Goal: Register for event/course

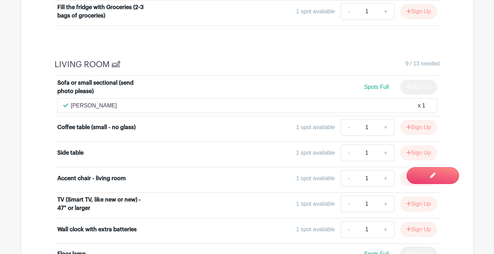
scroll to position [1814, 0]
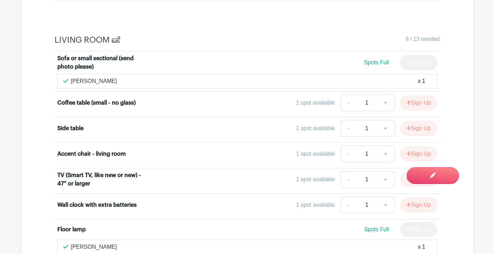
scroll to position [1825, 0]
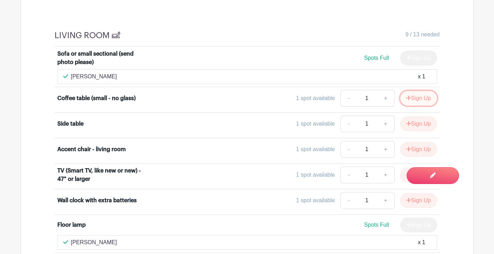
click at [413, 94] on button "Sign Up" at bounding box center [419, 98] width 37 height 15
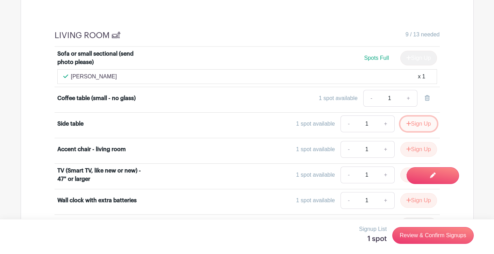
click at [411, 125] on button "Sign Up" at bounding box center [419, 123] width 37 height 15
click at [411, 148] on button "Sign Up" at bounding box center [419, 149] width 37 height 15
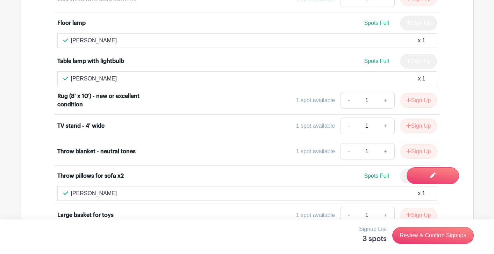
scroll to position [2029, 0]
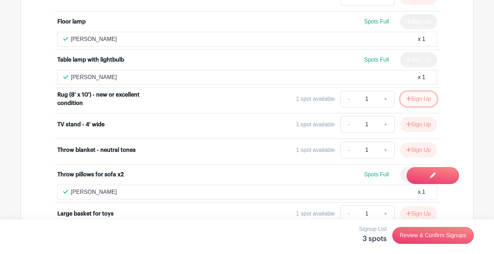
click at [419, 95] on button "Sign Up" at bounding box center [419, 99] width 37 height 15
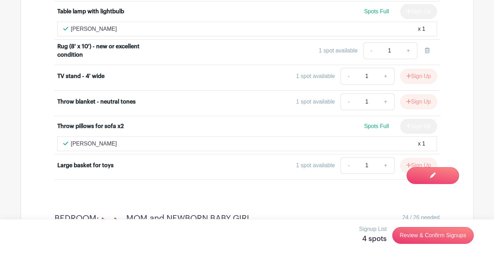
scroll to position [2078, 0]
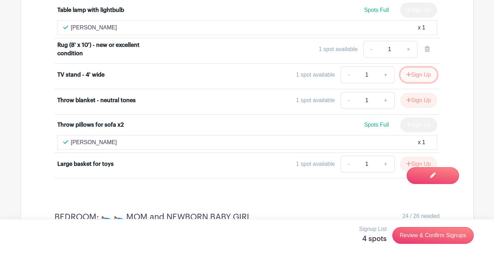
click at [417, 73] on button "Sign Up" at bounding box center [419, 75] width 37 height 15
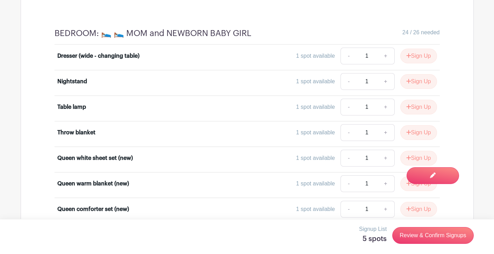
scroll to position [2267, 0]
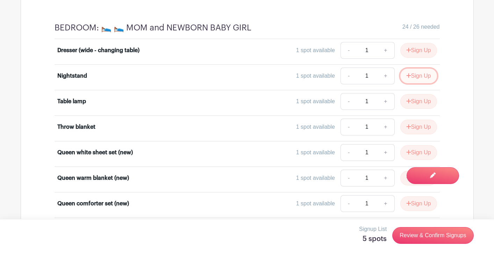
click at [419, 78] on button "Sign Up" at bounding box center [419, 76] width 37 height 15
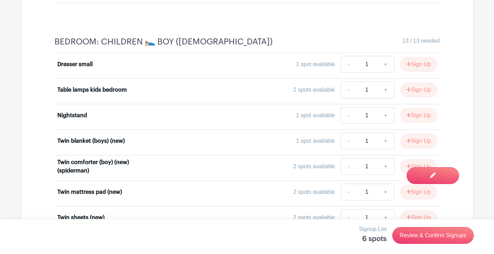
scroll to position [3808, 0]
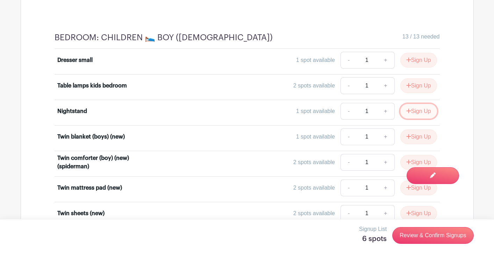
click at [416, 104] on button "Sign Up" at bounding box center [419, 111] width 37 height 15
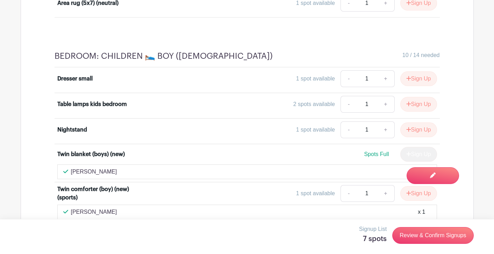
scroll to position [4072, 0]
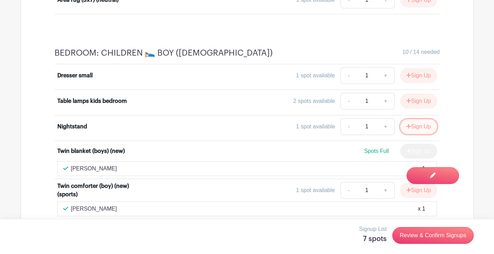
click at [422, 119] on button "Sign Up" at bounding box center [419, 126] width 37 height 15
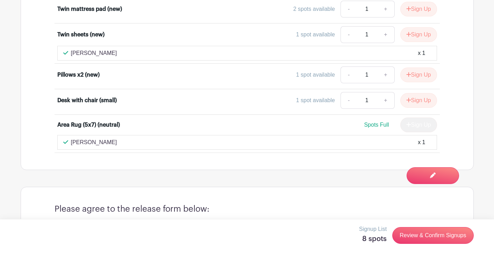
scroll to position [4295, 0]
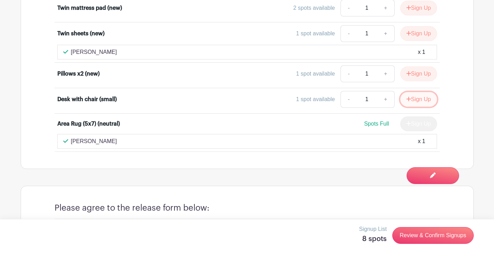
click at [421, 92] on button "Sign Up" at bounding box center [419, 99] width 37 height 15
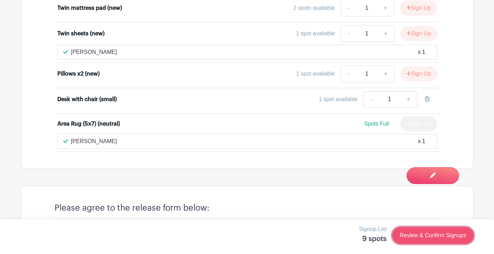
click at [432, 238] on link "Review & Confirm Signups" at bounding box center [432, 235] width 81 height 17
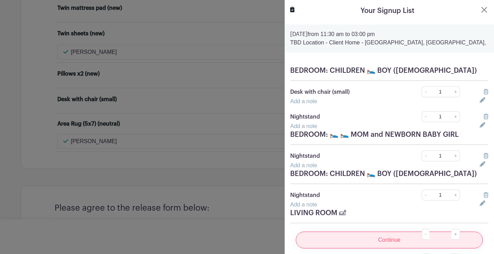
click at [387, 239] on input "Continue" at bounding box center [389, 240] width 187 height 17
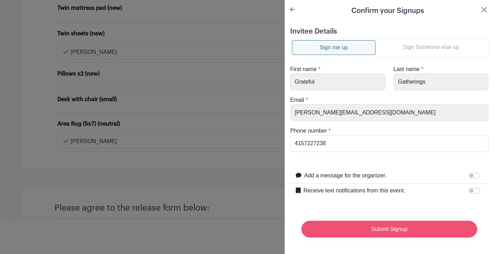
click at [384, 230] on input "Submit Signup" at bounding box center [390, 229] width 176 height 17
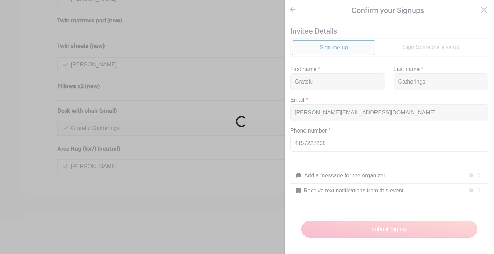
scroll to position [4397, 0]
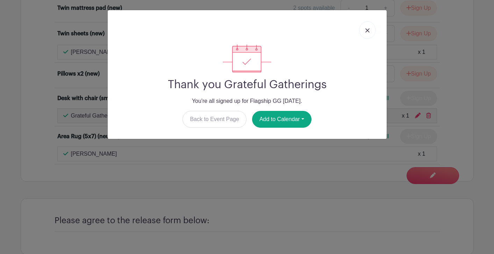
click at [368, 34] on link at bounding box center [368, 29] width 16 height 17
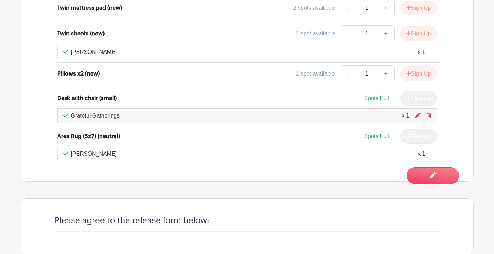
scroll to position [4434, 0]
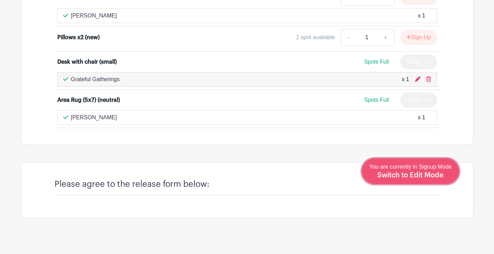
click at [435, 175] on span "Switch to Edit Mode" at bounding box center [410, 175] width 66 height 7
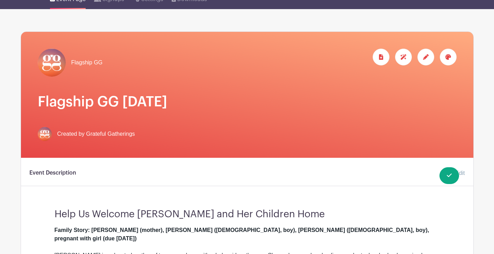
scroll to position [57, 0]
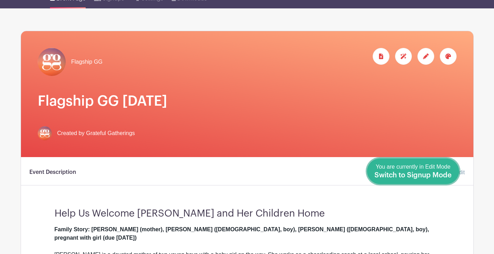
click at [448, 175] on span "Switch to Signup Mode" at bounding box center [413, 175] width 77 height 7
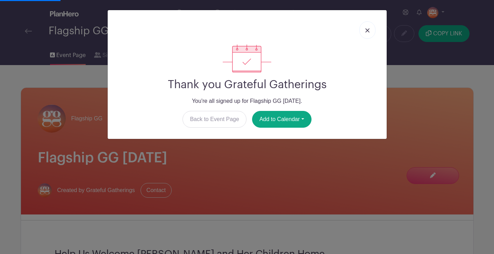
click at [367, 37] on link at bounding box center [368, 29] width 16 height 17
